Goal: Task Accomplishment & Management: Manage account settings

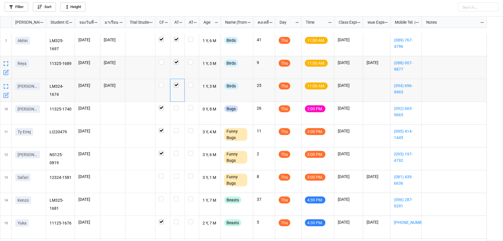
scroll to position [157, 0]
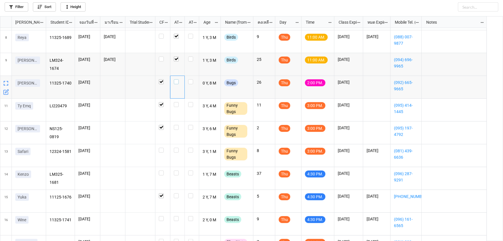
click at [176, 79] on label "grid" at bounding box center [177, 79] width 7 height 0
checkbox input "true"
checkbox input "false"
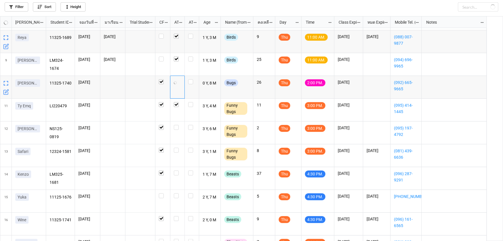
checkbox input "true"
checkbox input "false"
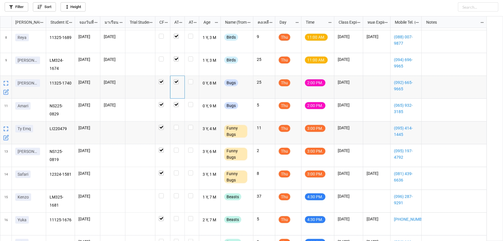
scroll to position [183, 0]
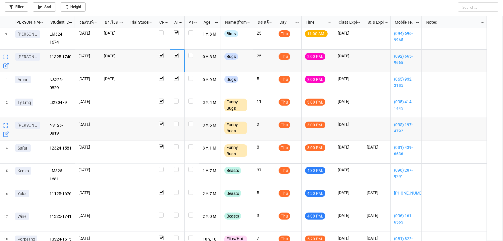
click at [5, 133] on icon "grid" at bounding box center [6, 133] width 3 height 3
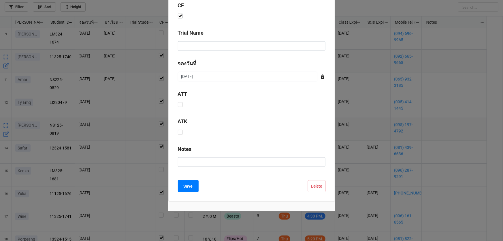
scroll to position [233, 0]
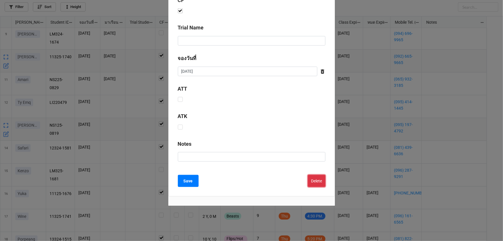
click at [312, 179] on button "Delete" at bounding box center [317, 181] width 18 height 12
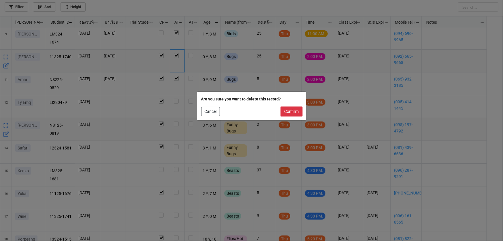
click at [287, 111] on button "Confirm" at bounding box center [291, 112] width 21 height 10
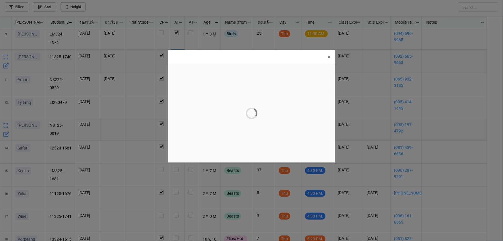
scroll to position [0, 0]
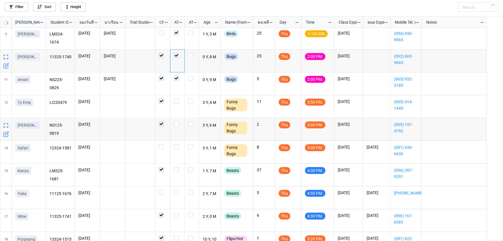
checkbox input "false"
checkbox input "true"
checkbox input "false"
checkbox input "true"
